Goal: Task Accomplishment & Management: Complete application form

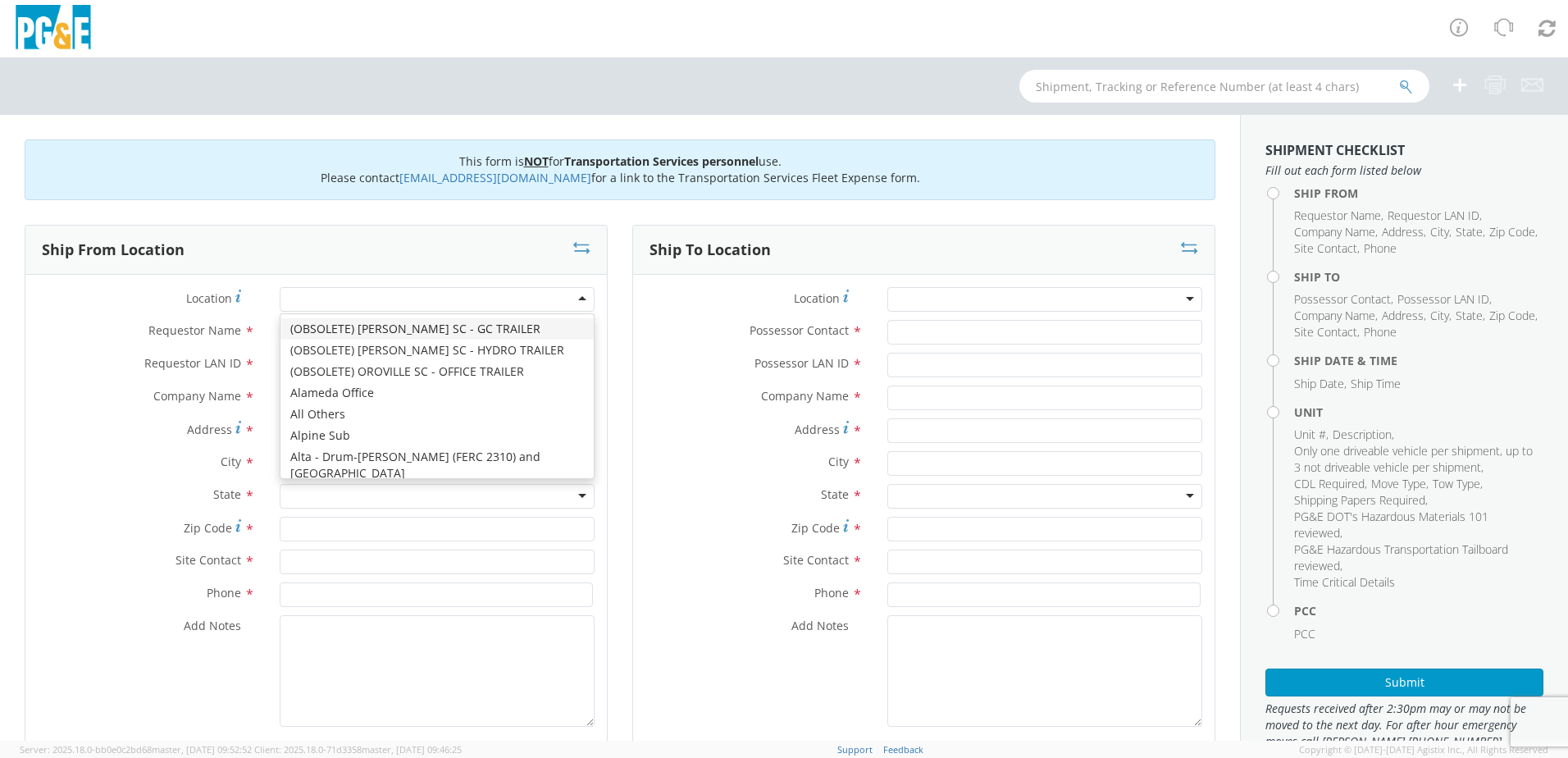
click at [575, 298] on div at bounding box center [437, 299] width 315 height 24
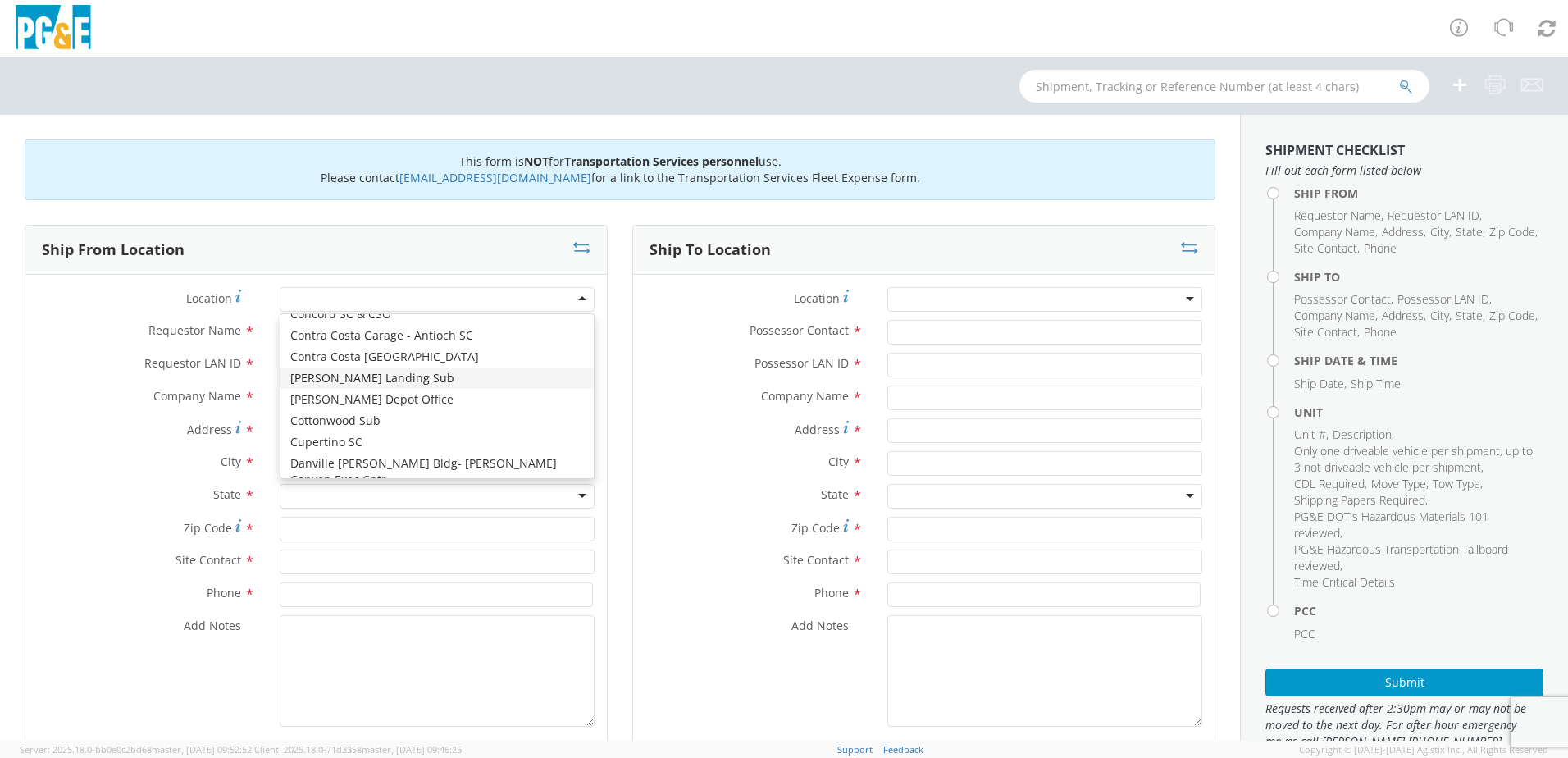
scroll to position [1723, 0]
type input "PG&E"
type input "[STREET_ADDRESS][PERSON_NAME]"
type input "CUPERTINO"
type input "95014"
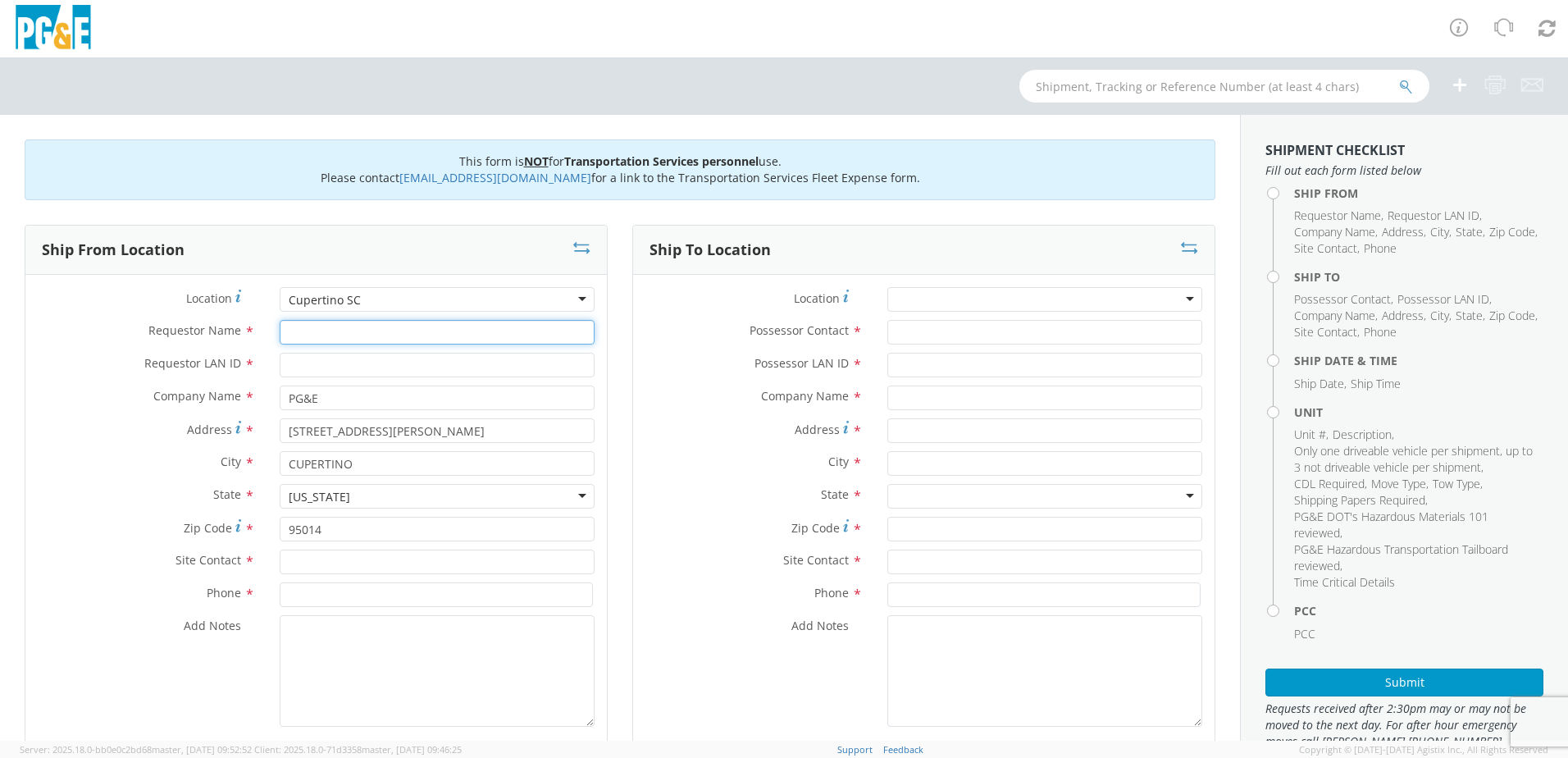
click at [325, 335] on input "Requestor Name *" at bounding box center [437, 332] width 315 height 24
type input "[PERSON_NAME]"
type input "[EMAIL_ADDRESS][DOMAIN_NAME]"
type input "Garage"
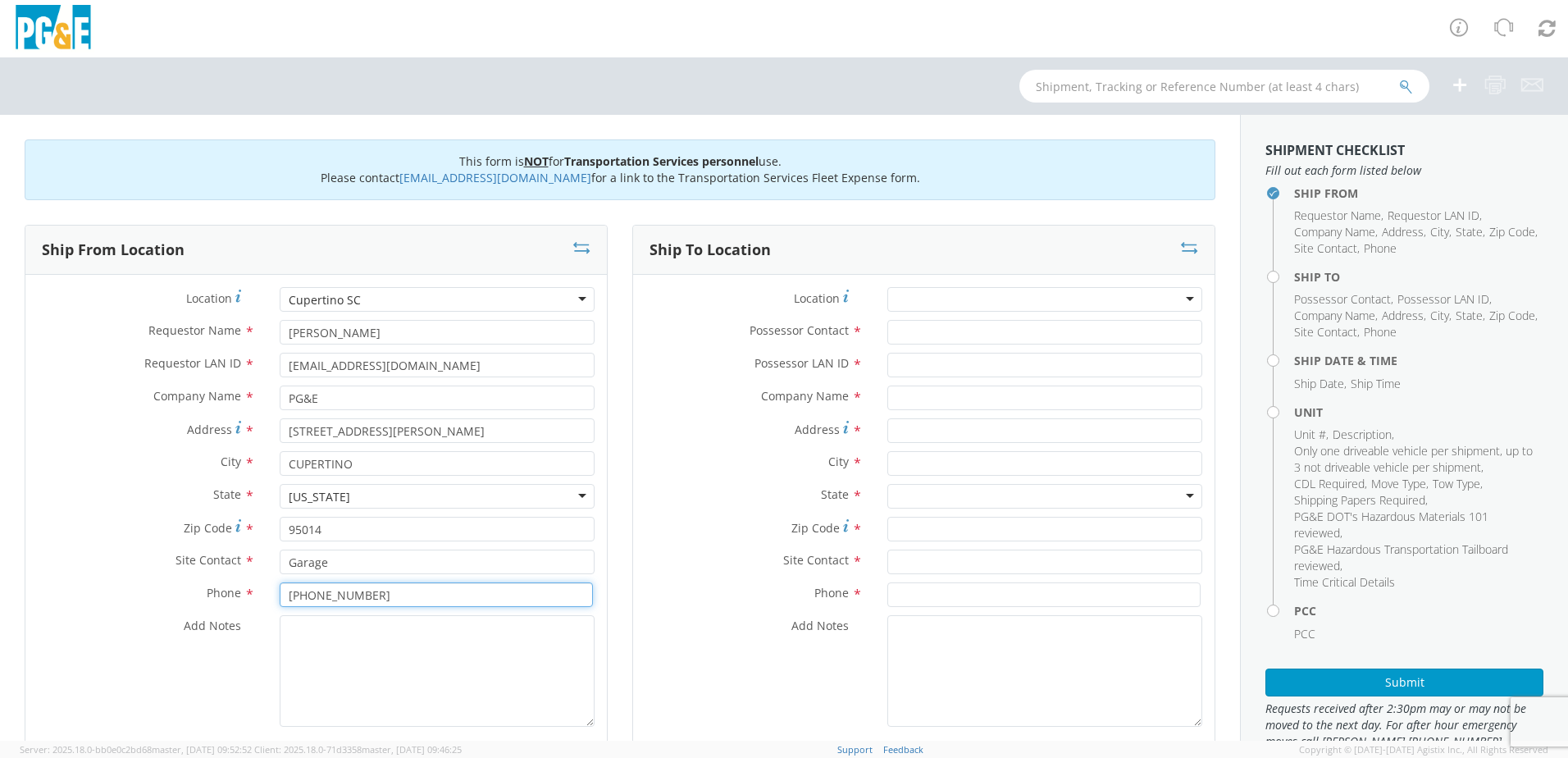
type input "[PHONE_NUMBER]"
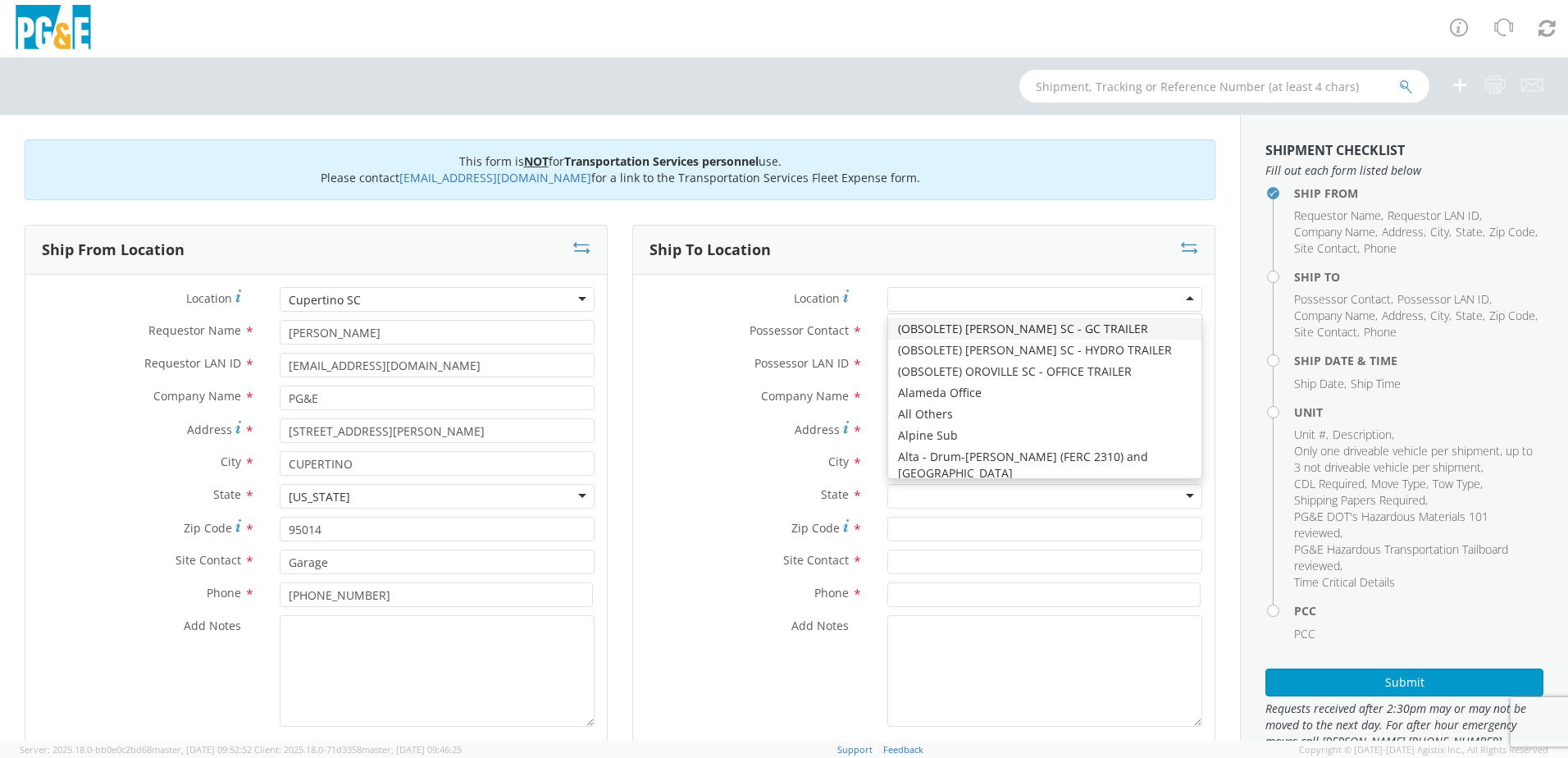
click at [1174, 298] on div at bounding box center [1044, 299] width 315 height 24
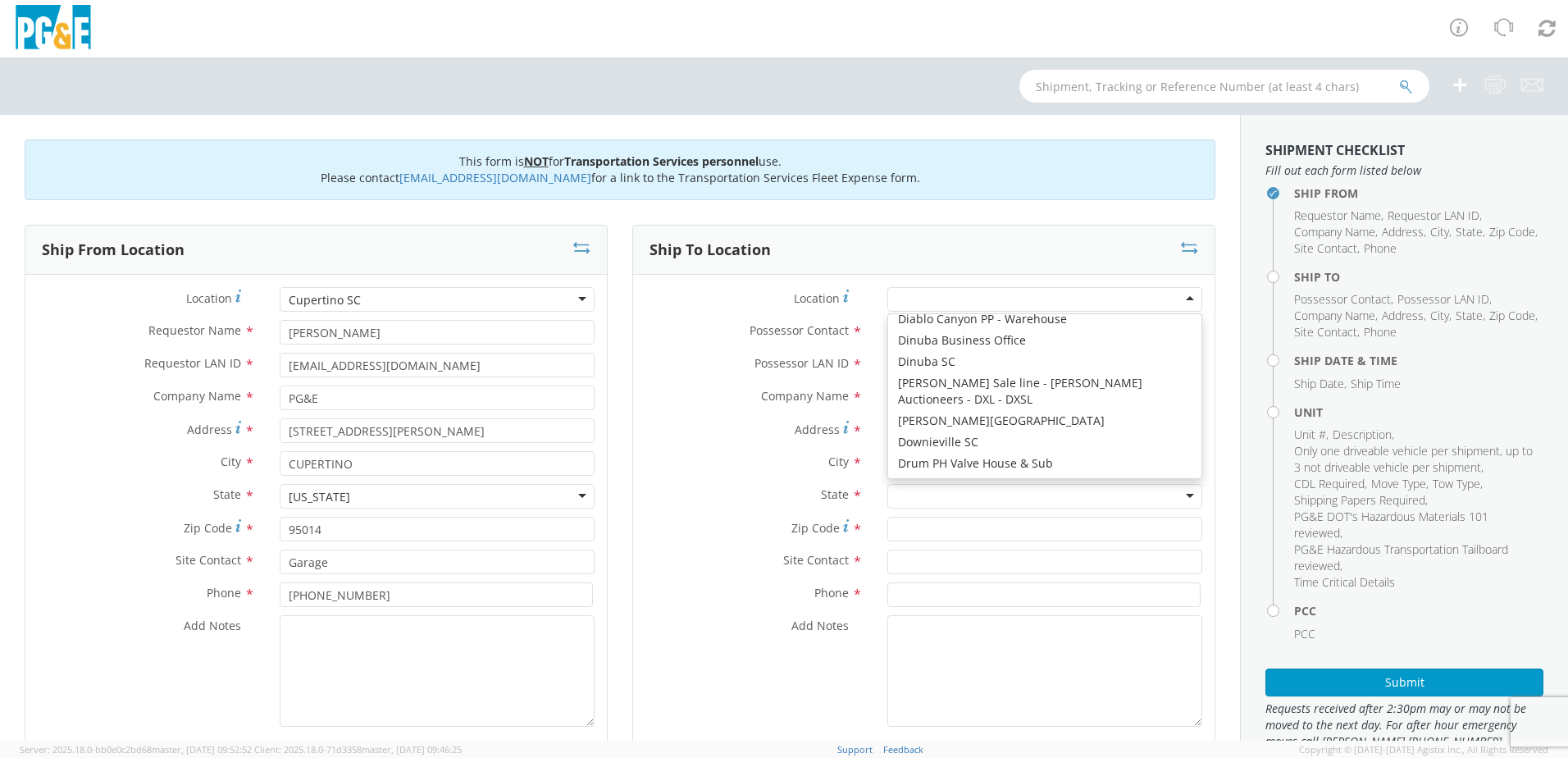
scroll to position [2133, 0]
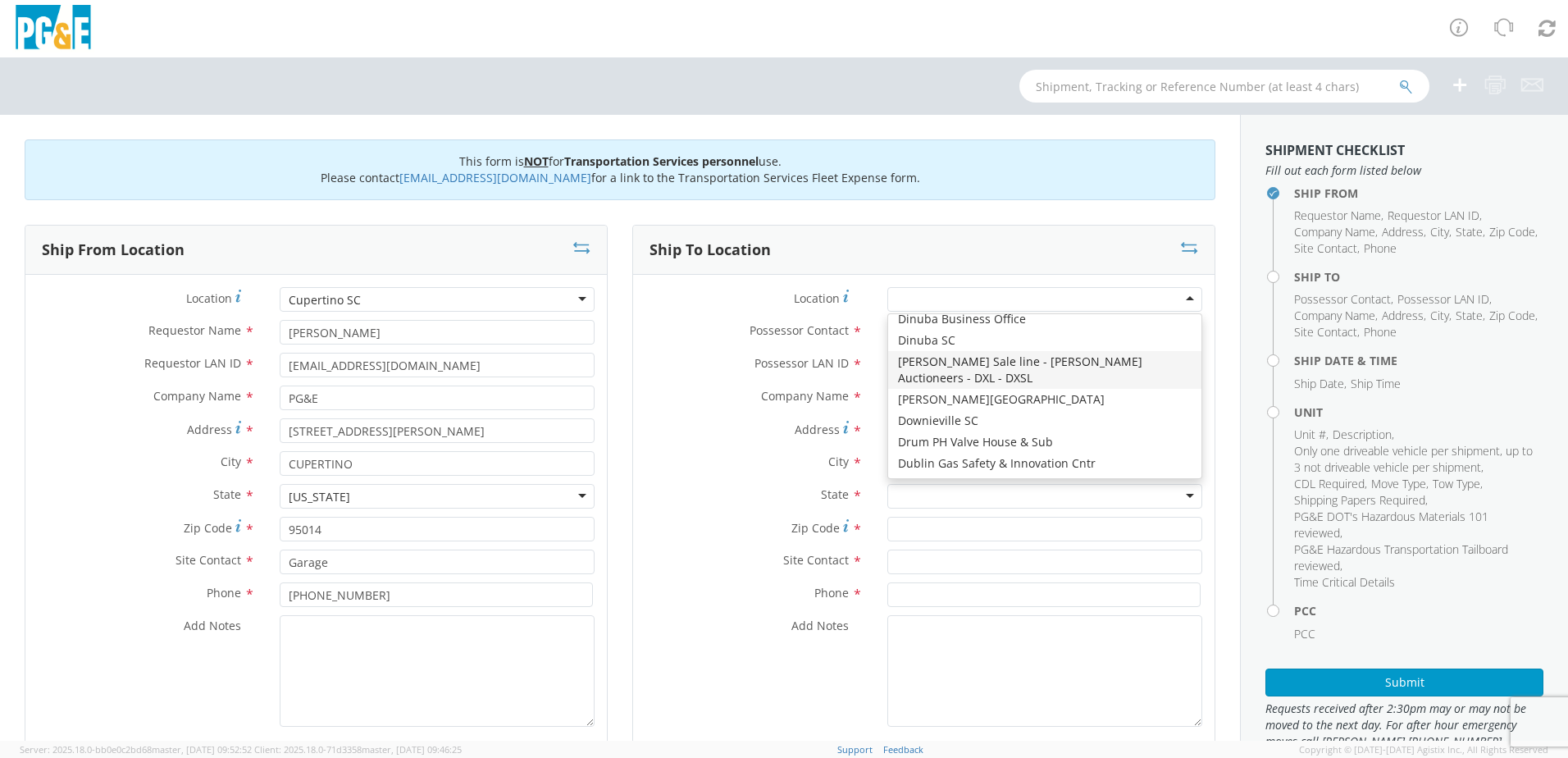
type input "PG&E"
type input "[STREET_ADDRESS][PERSON_NAME]"
type input "[PERSON_NAME]"
type input "95620"
type input "[PHONE_NUMBER]"
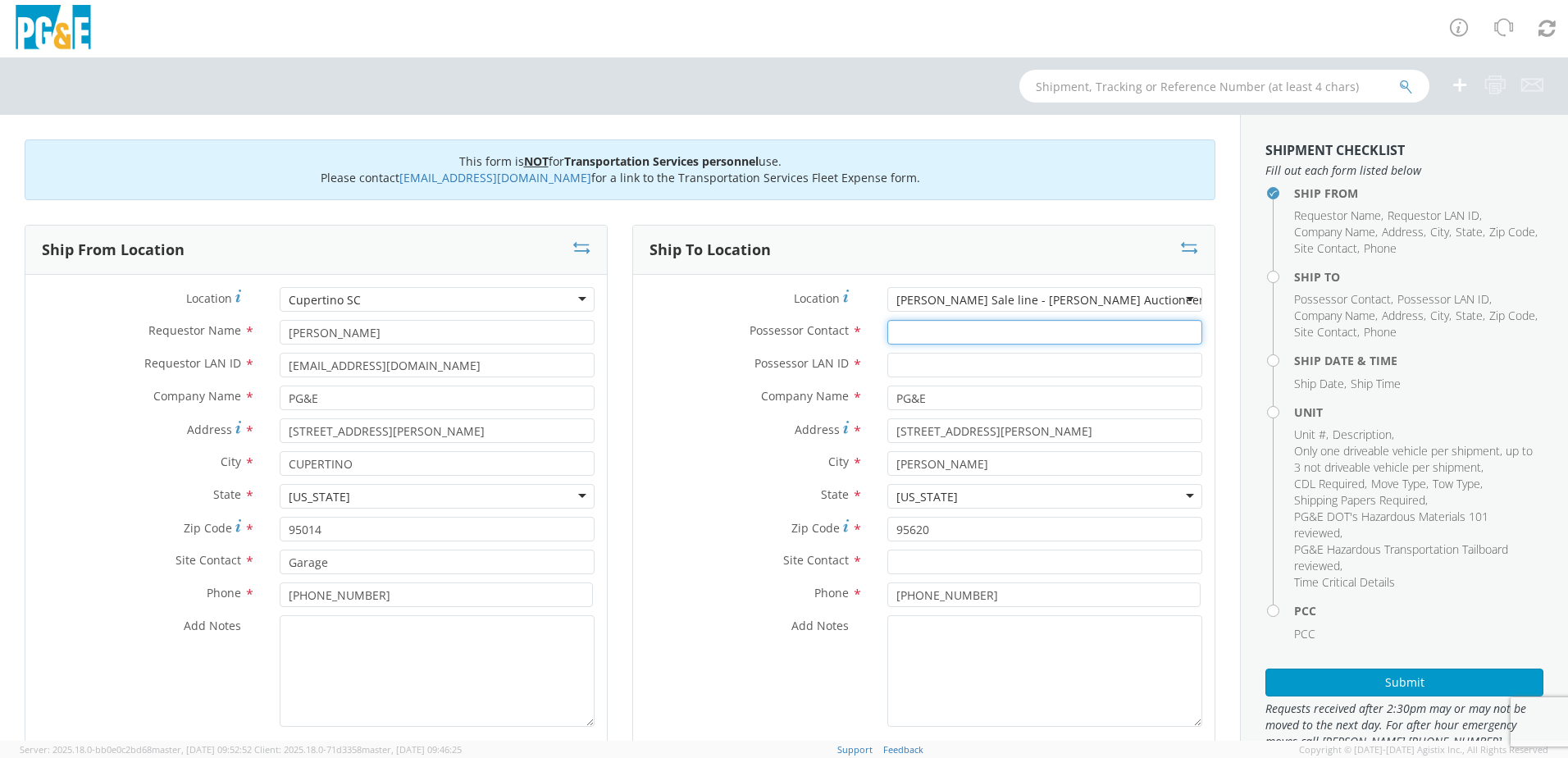
click at [893, 331] on input "Possessor Contact *" at bounding box center [1044, 332] width 315 height 24
type input "[PERSON_NAME]"
type input "[EMAIL_ADDRESS][DOMAIN_NAME]"
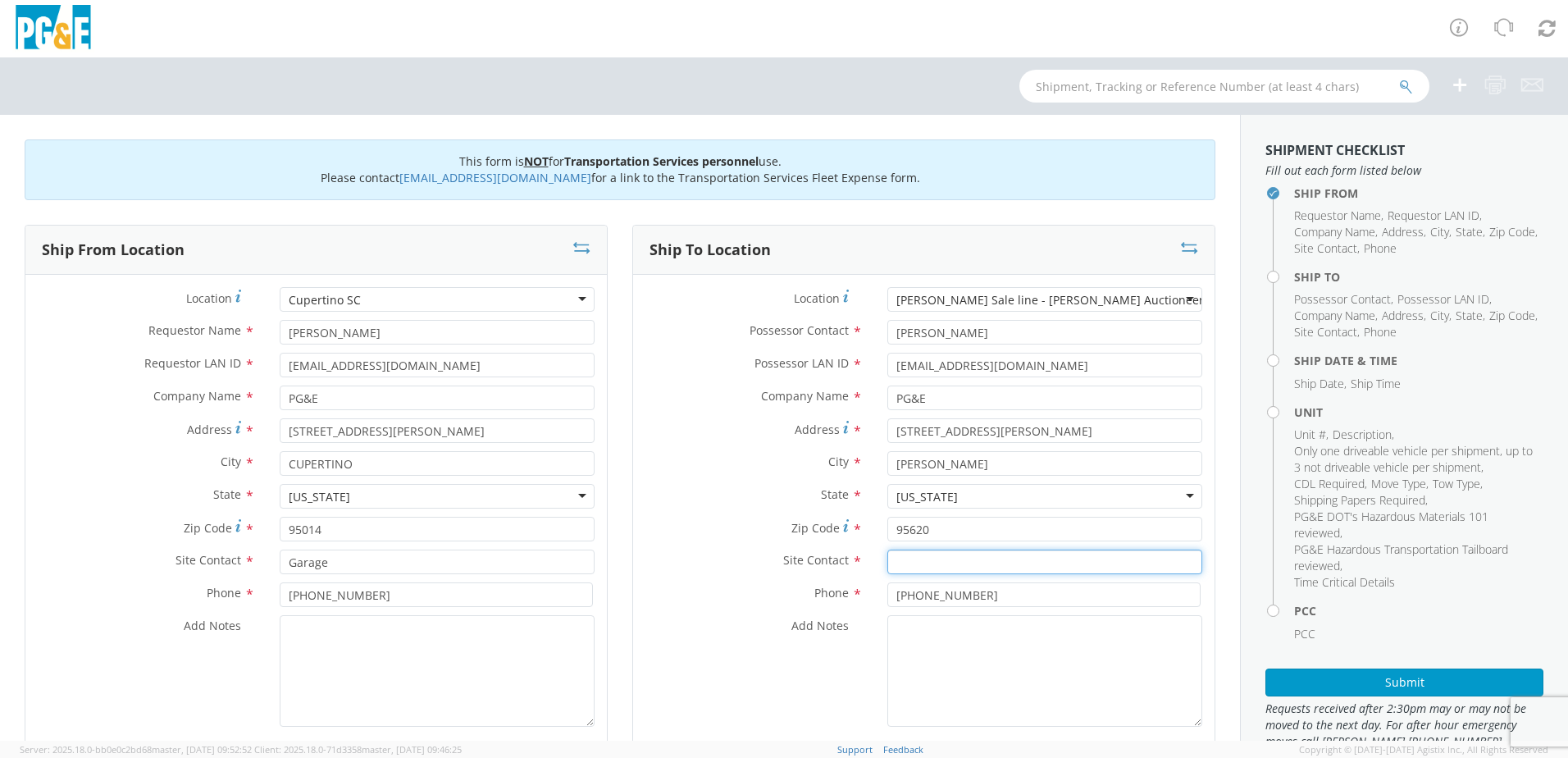
click at [906, 557] on input "text" at bounding box center [1044, 562] width 315 height 24
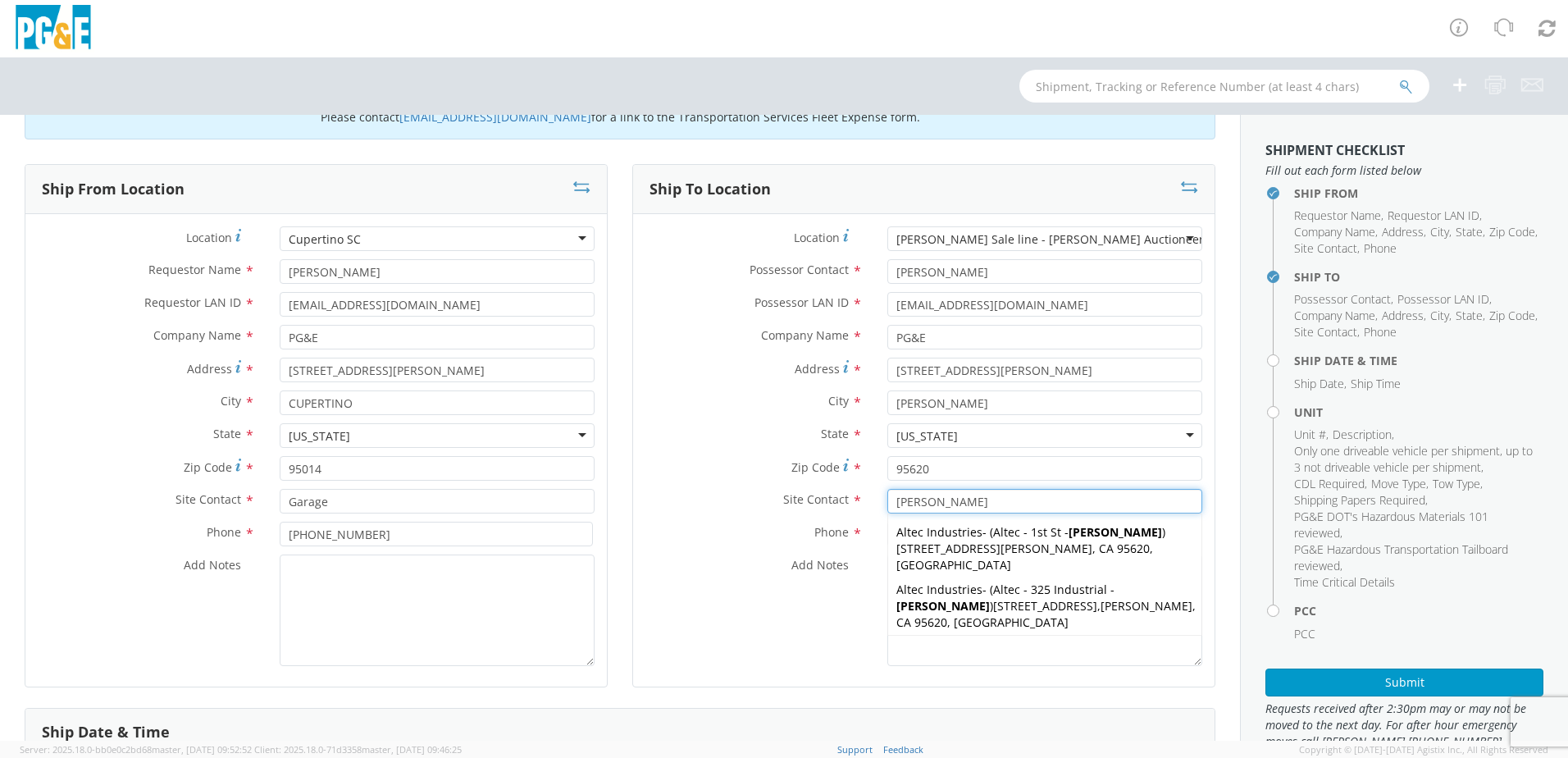
scroll to position [328, 0]
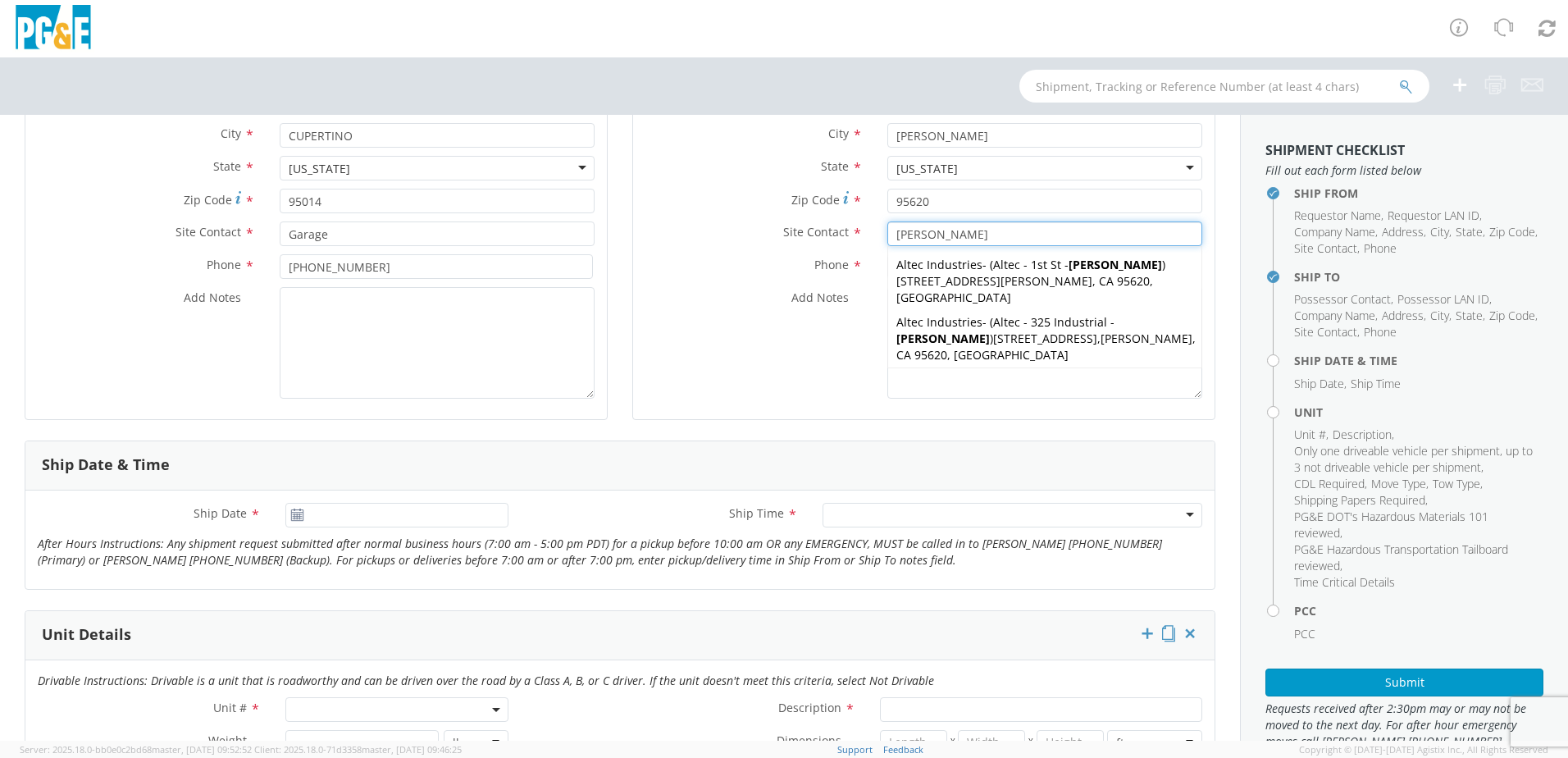
type input "[PERSON_NAME]"
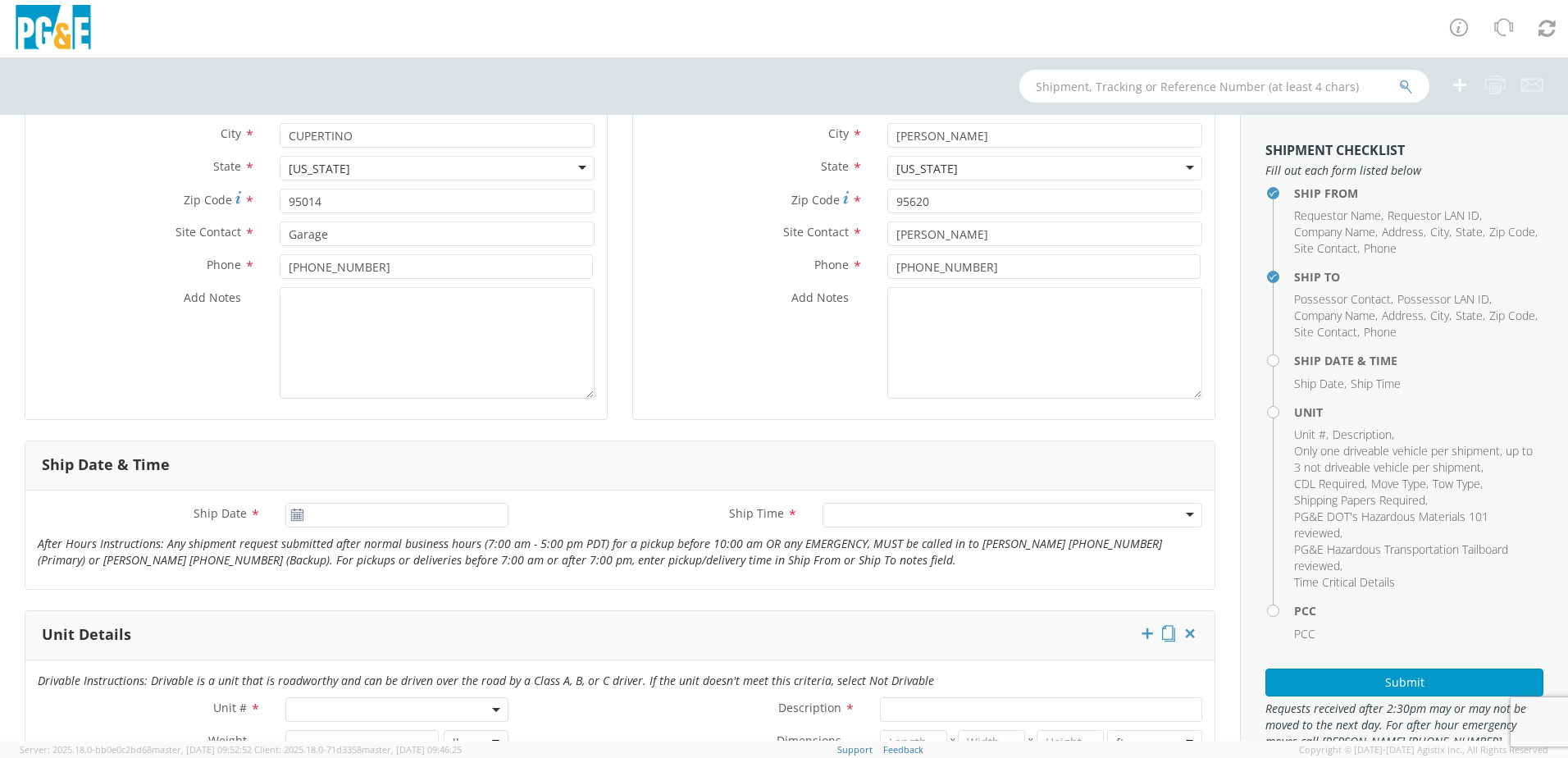
click at [298, 515] on icon at bounding box center [297, 515] width 14 height 13
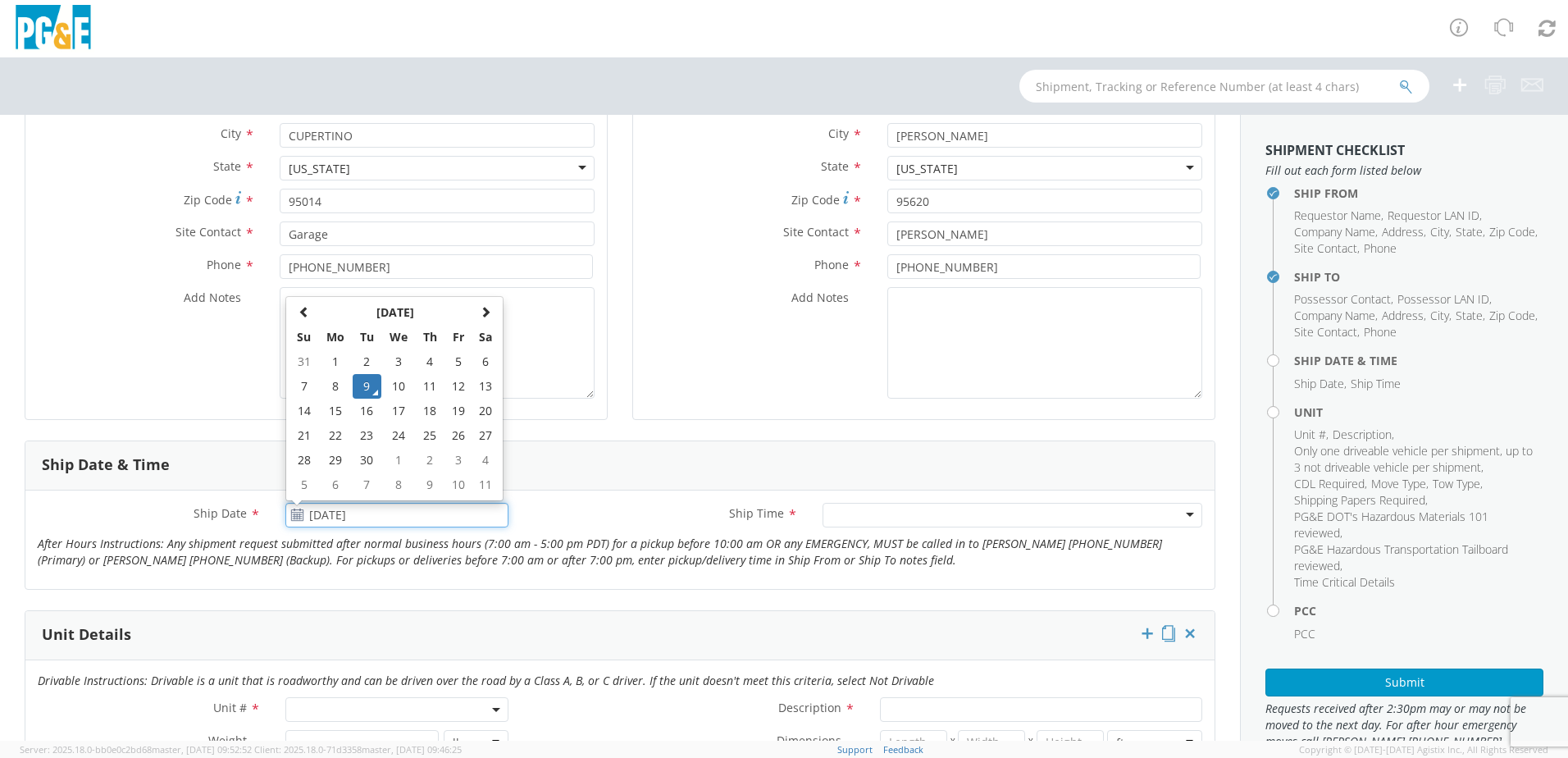
click at [330, 512] on input "[DATE]" at bounding box center [397, 515] width 223 height 24
click at [415, 386] on td "11" at bounding box center [429, 386] width 29 height 24
type input "[DATE]"
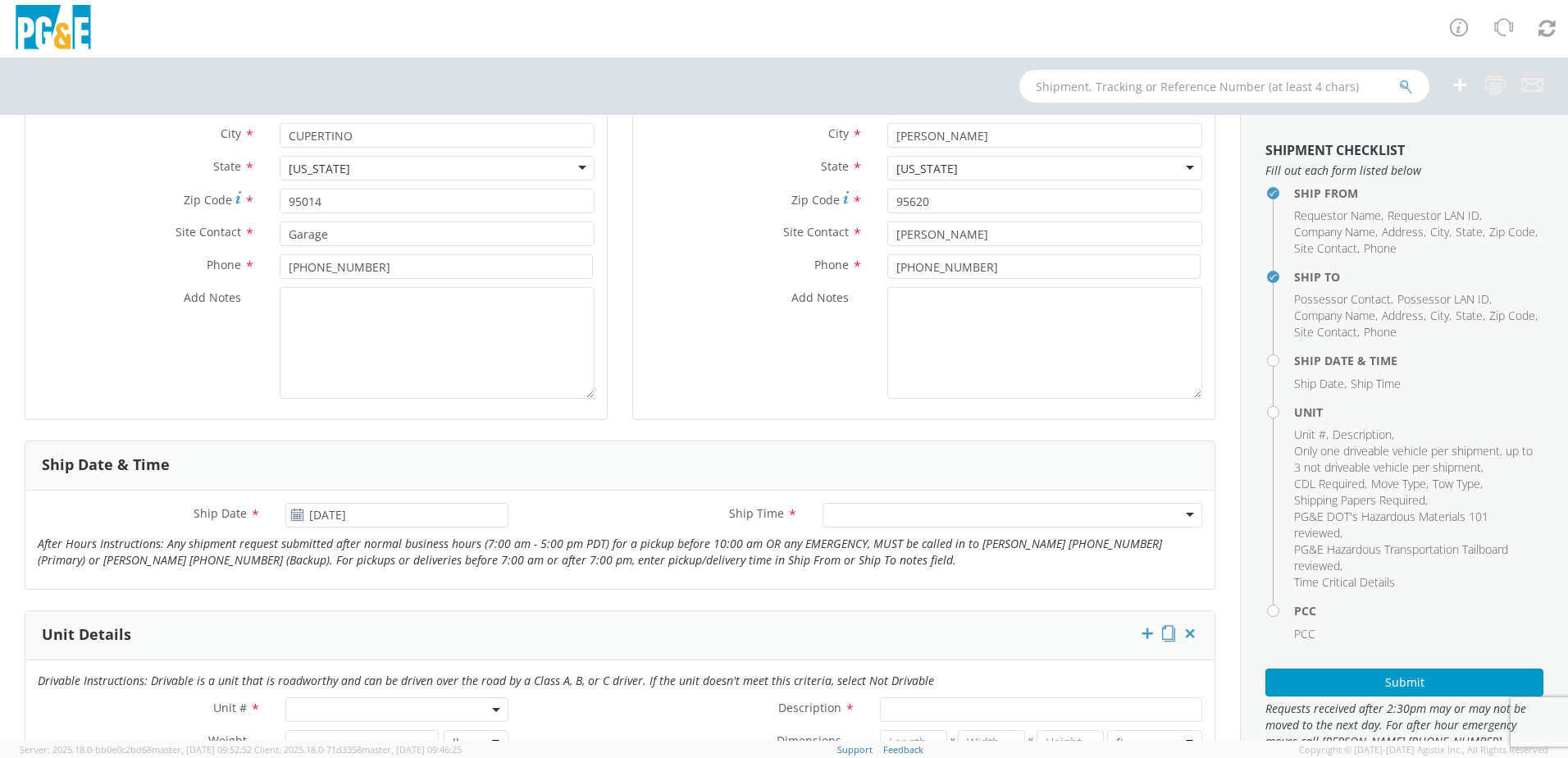
click at [883, 519] on div at bounding box center [1013, 515] width 380 height 24
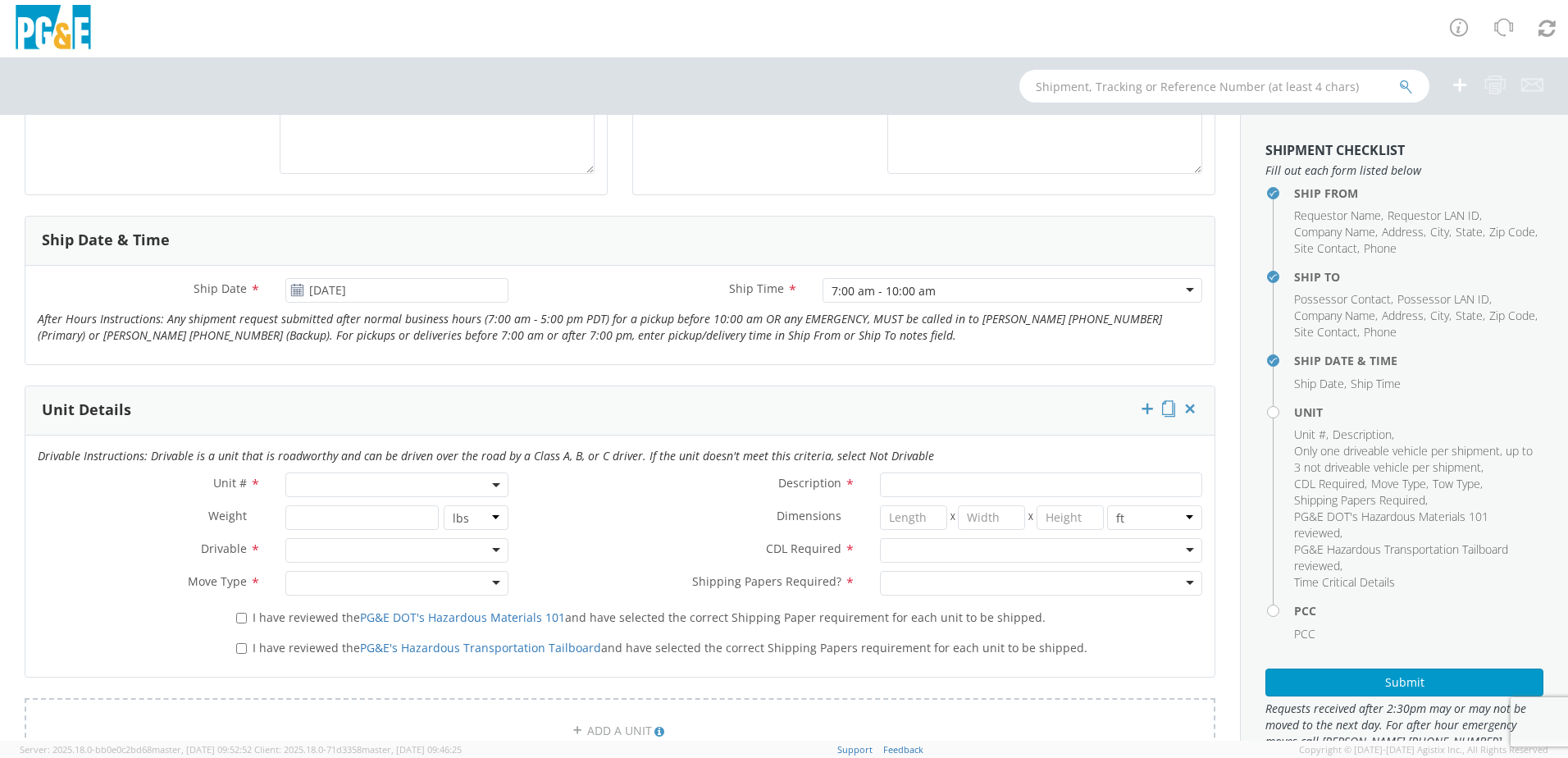
scroll to position [575, 0]
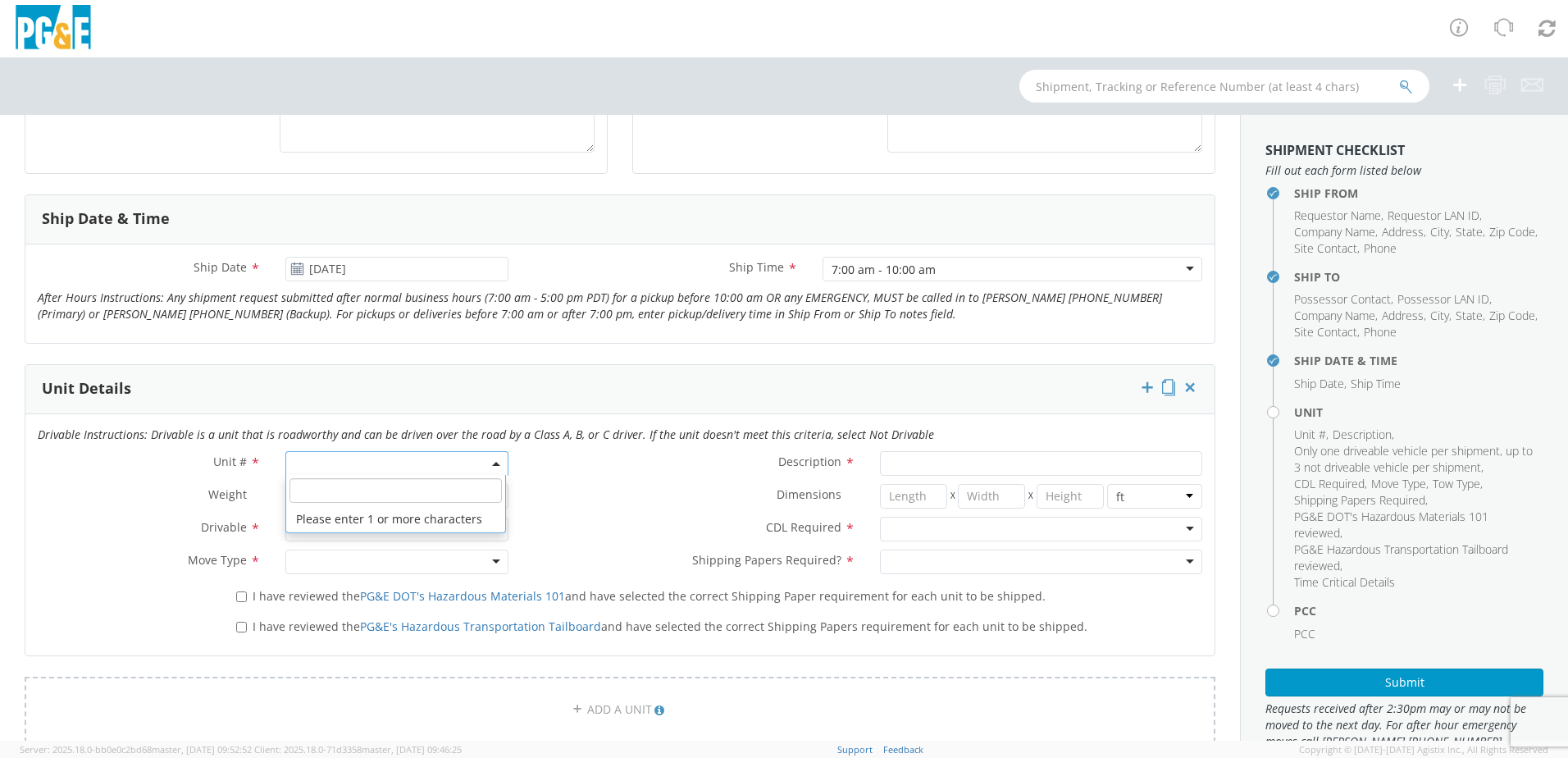
click at [486, 460] on span at bounding box center [397, 463] width 223 height 24
click at [308, 487] on input "search" at bounding box center [396, 490] width 213 height 24
type input "b16345"
type input "TRAILER; TRAFFIC CONTROLLER"
type input "2999"
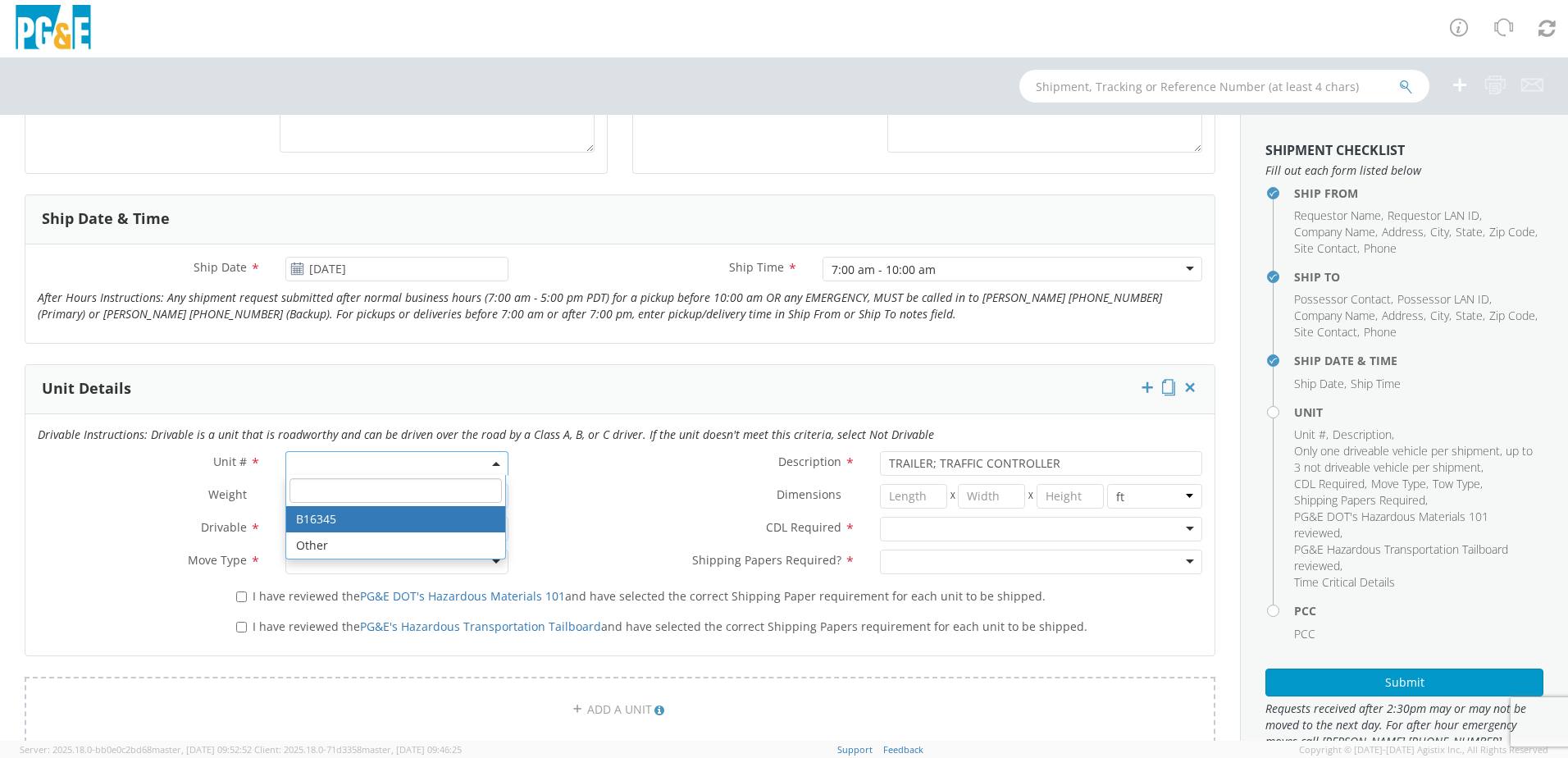
select select "B16345"
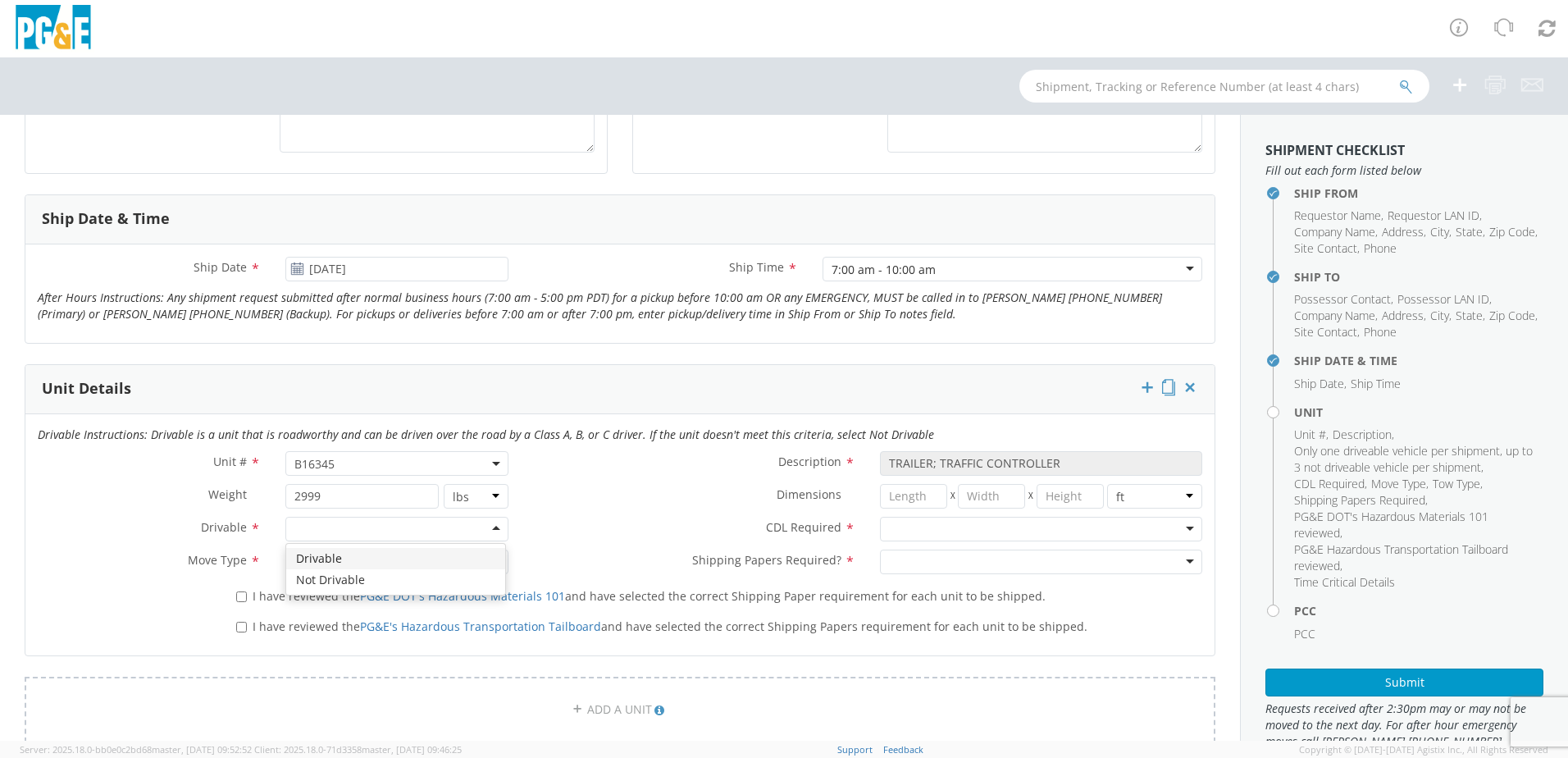
click at [490, 528] on div at bounding box center [397, 529] width 223 height 24
click at [446, 562] on div at bounding box center [397, 562] width 223 height 24
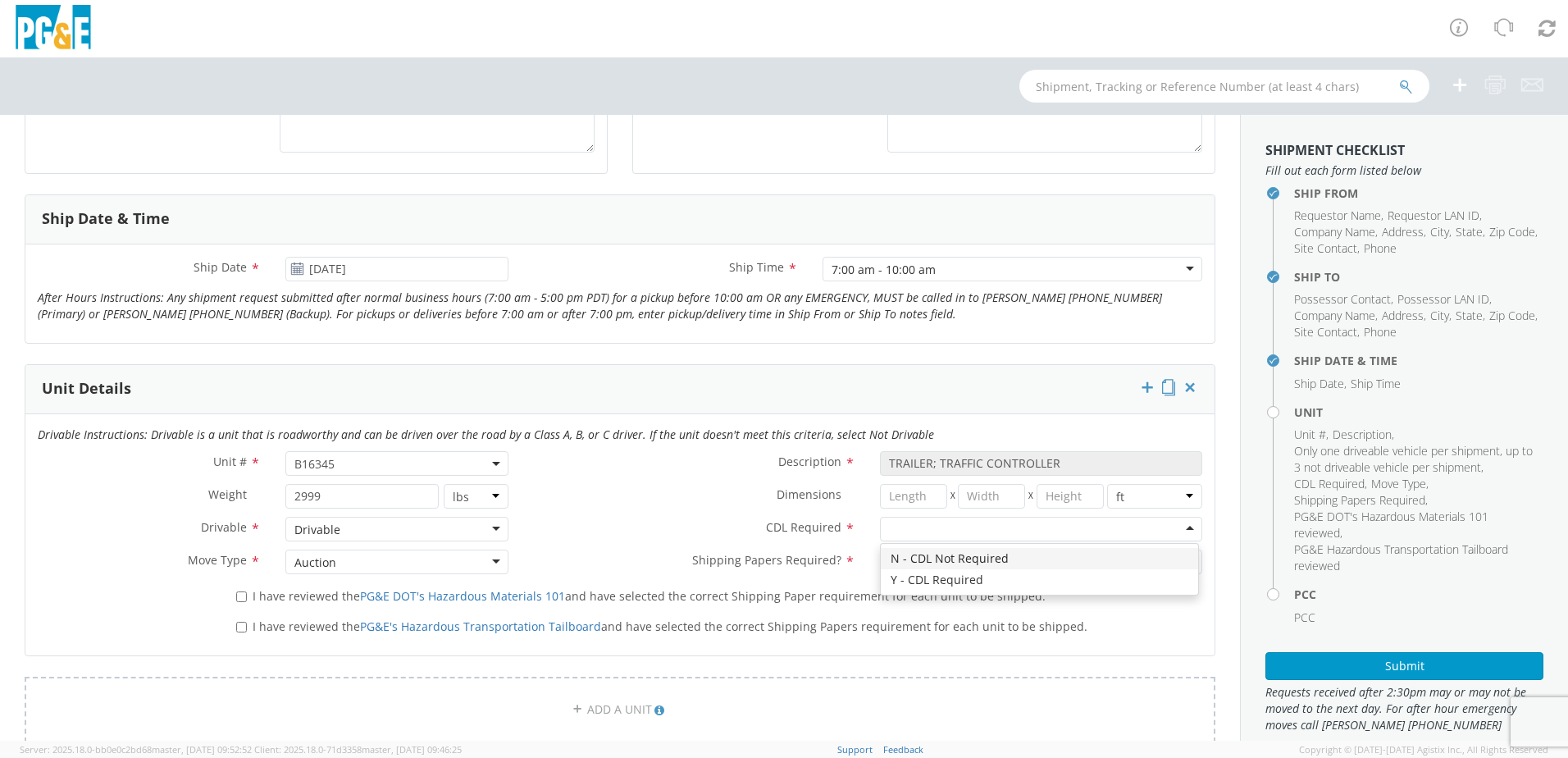
click at [1174, 526] on div at bounding box center [1041, 529] width 322 height 24
click at [1171, 564] on div at bounding box center [1041, 562] width 322 height 24
click at [237, 598] on input "I have reviewed the PG&E DOT's Hazardous Materials 101 and have selected the co…" at bounding box center [241, 596] width 10 height 10
checkbox input "true"
click at [237, 627] on input "I have reviewed the PG&E's Hazardous Transportation Tailboard and have selected…" at bounding box center [241, 627] width 10 height 10
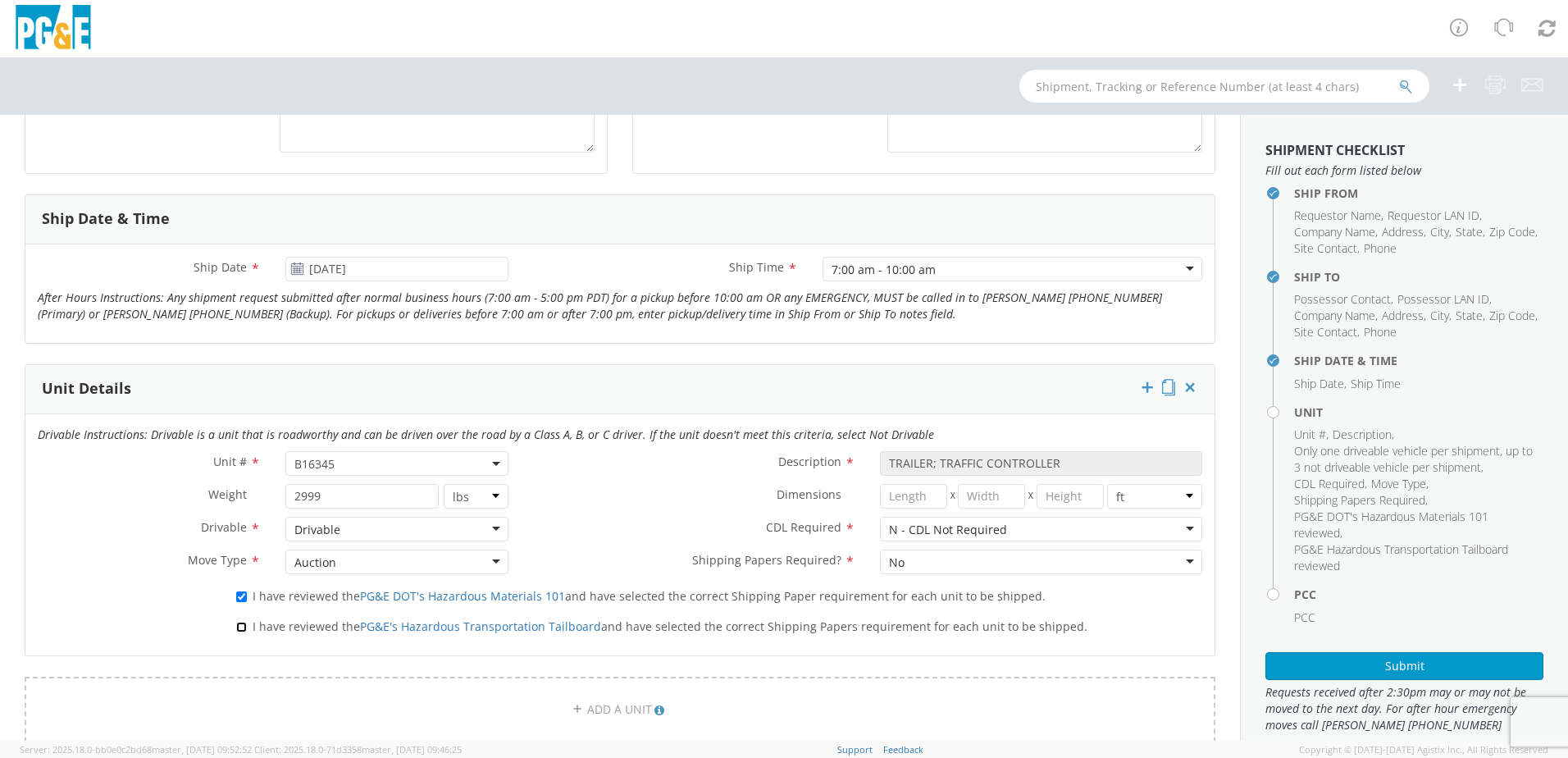
checkbox input "true"
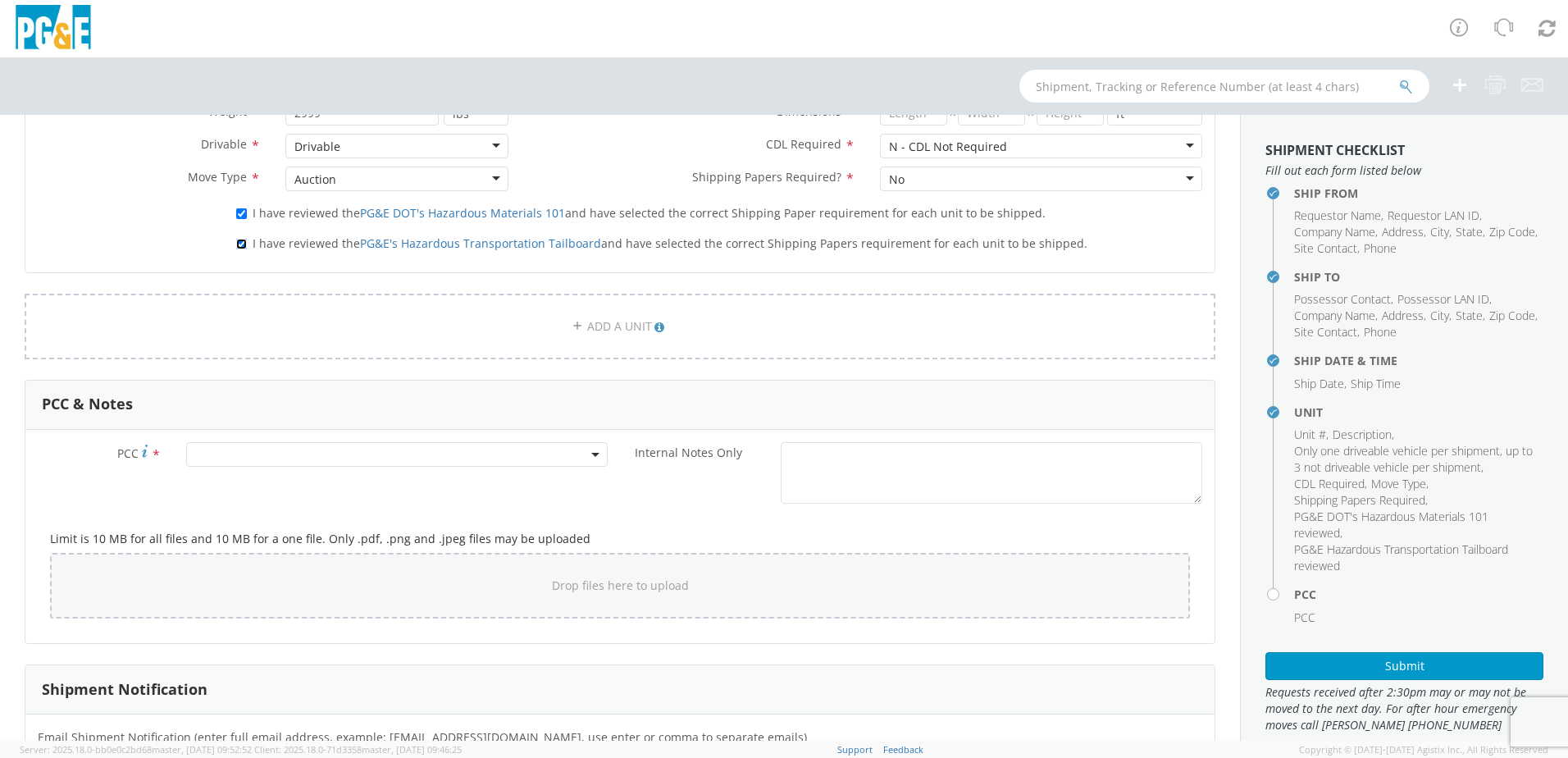
scroll to position [984, 0]
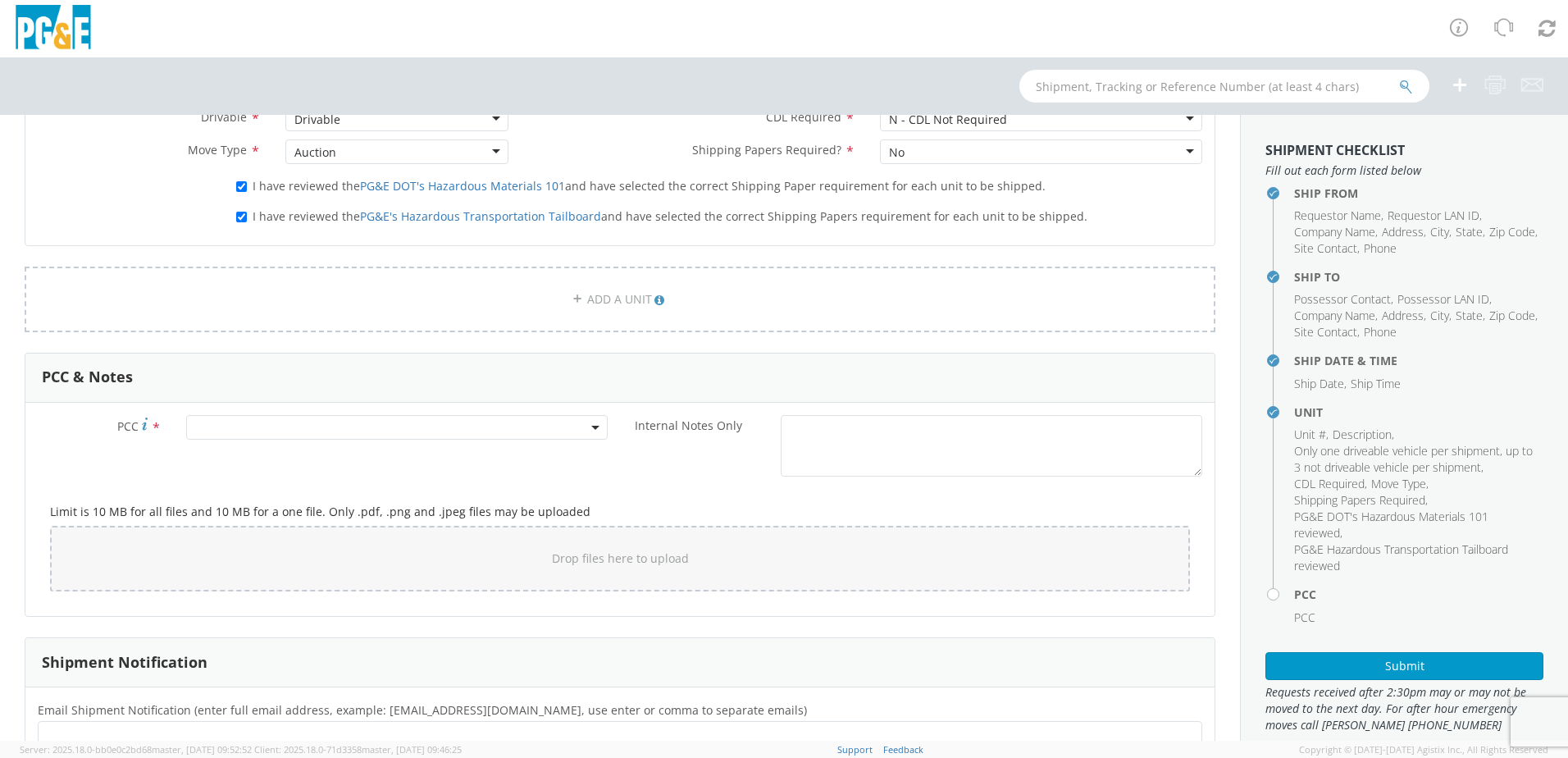
click at [213, 430] on span at bounding box center [397, 427] width 422 height 24
click at [208, 454] on input "number" at bounding box center [394, 455] width 409 height 24
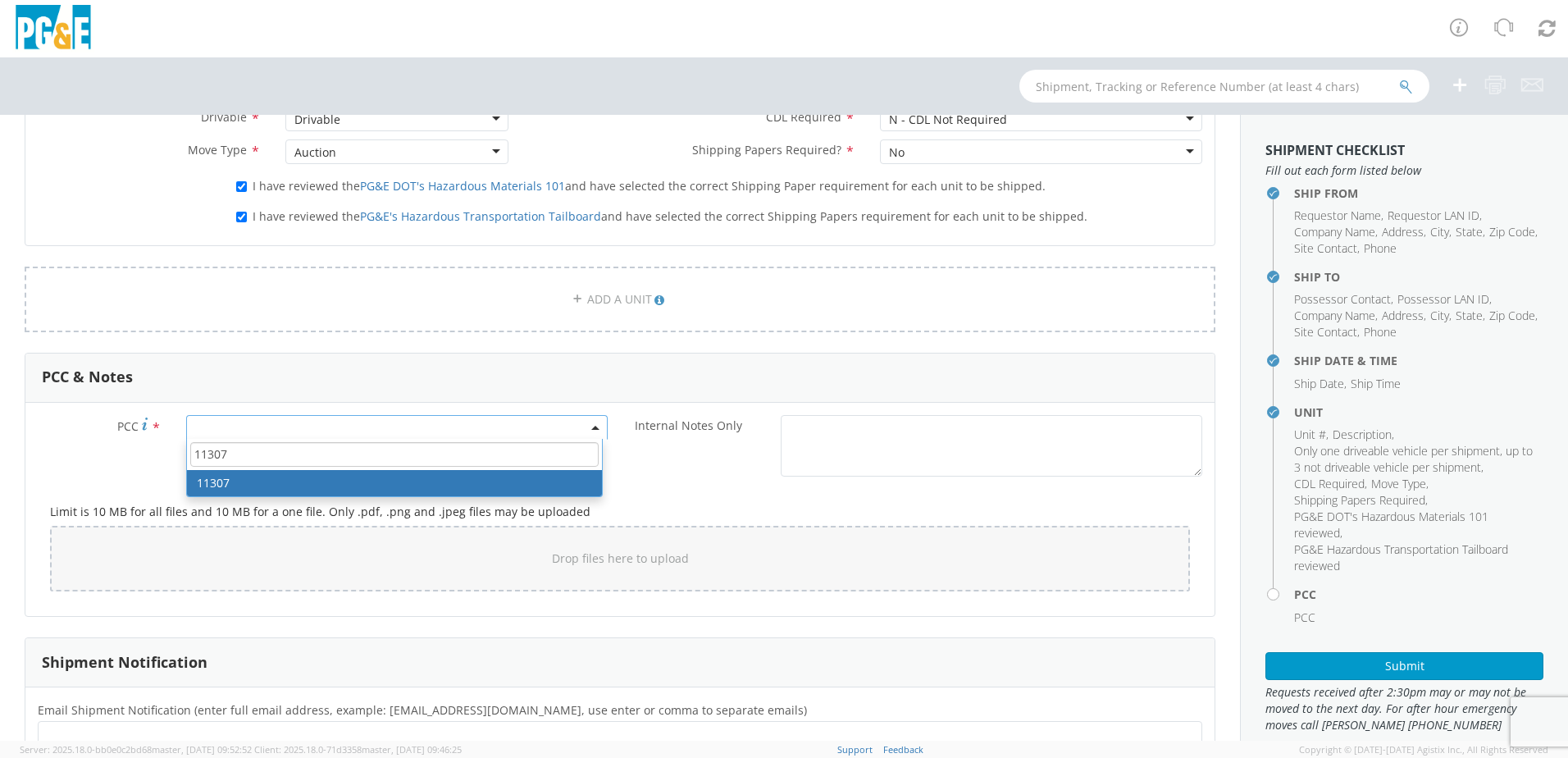
type input "11307"
select select "11307"
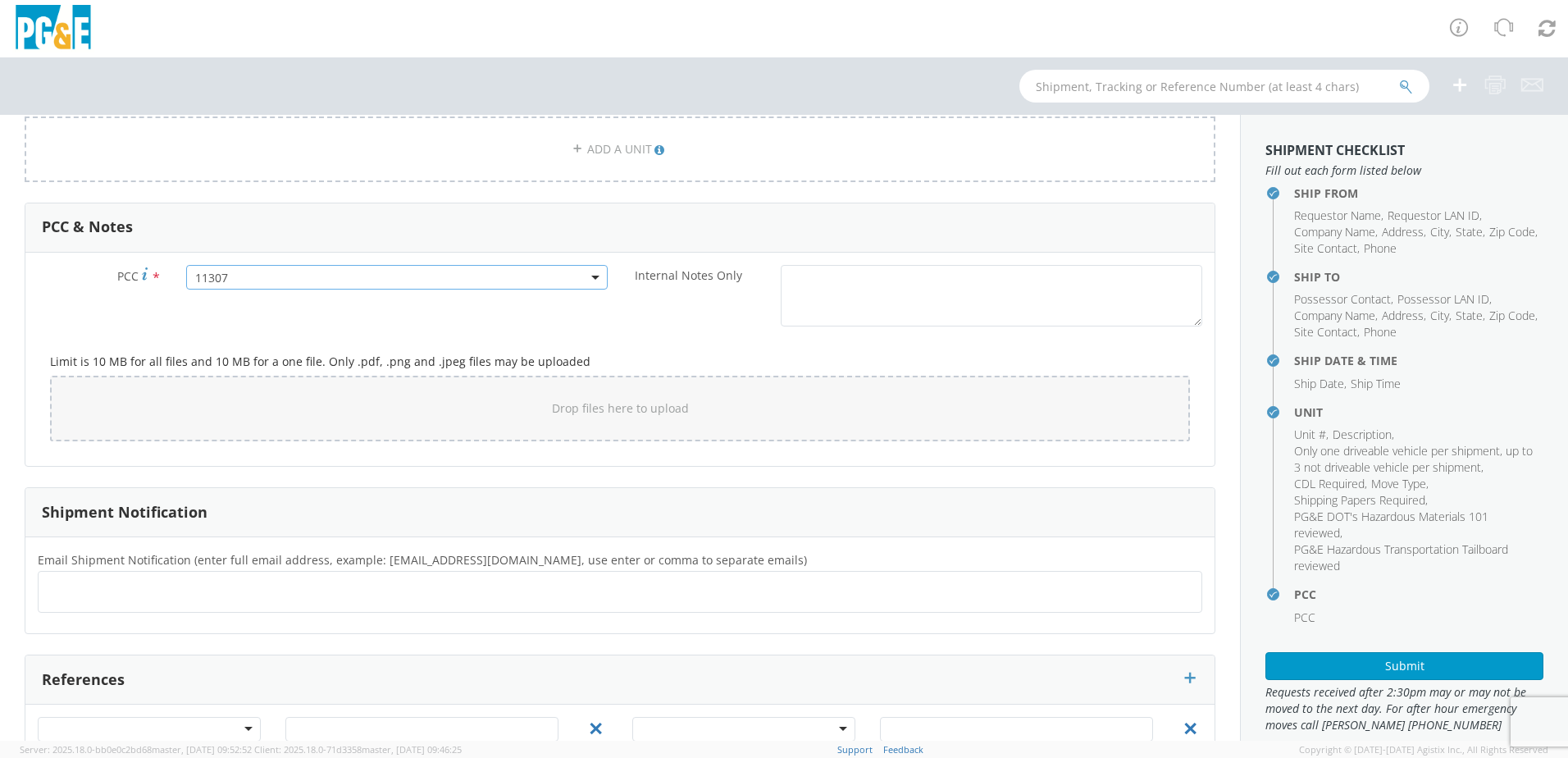
scroll to position [1210, 0]
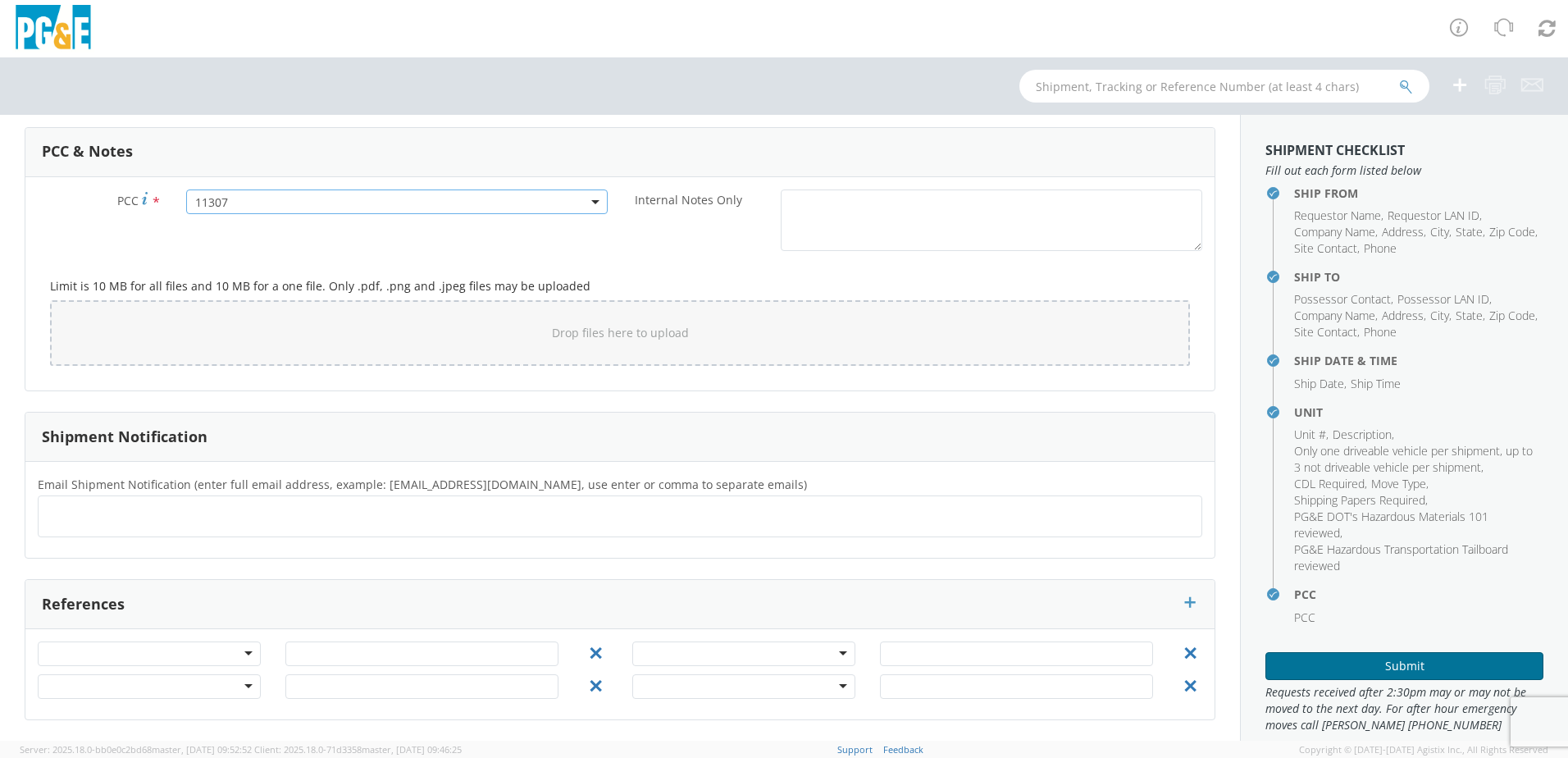
click at [1375, 664] on button "Submit" at bounding box center [1405, 666] width 278 height 28
